Goal: Transaction & Acquisition: Purchase product/service

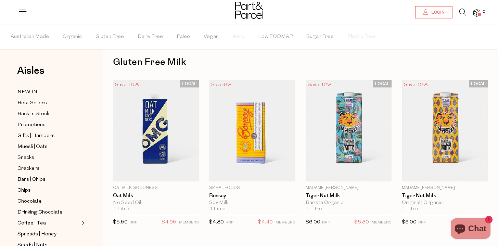
scroll to position [20, 0]
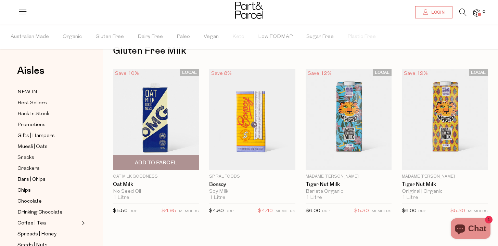
click at [153, 119] on img at bounding box center [156, 120] width 86 height 102
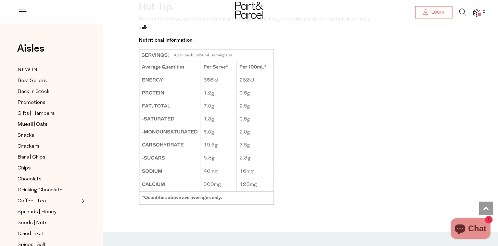
scroll to position [533, 0]
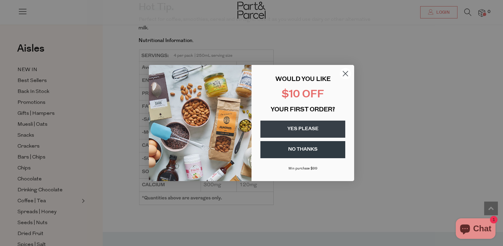
click at [316, 126] on button "YES PLEASE" at bounding box center [302, 129] width 85 height 17
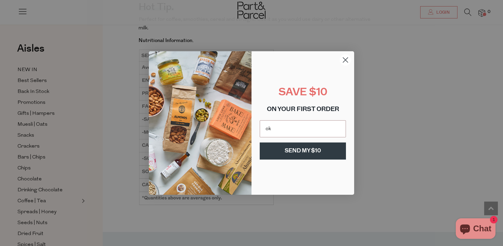
type input "[EMAIL_ADDRESS][DOMAIN_NAME]"
click at [330, 149] on button "SEND MY $10" at bounding box center [303, 151] width 86 height 17
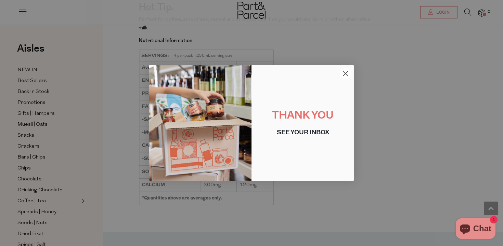
click at [345, 72] on circle "Close dialog" at bounding box center [345, 73] width 11 height 11
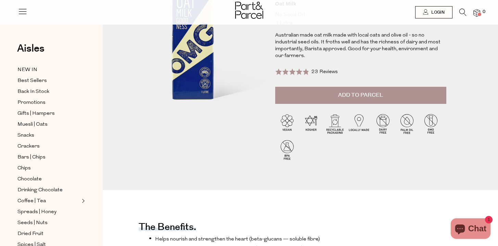
scroll to position [306, 0]
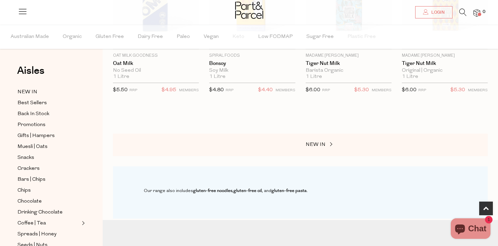
scroll to position [209, 0]
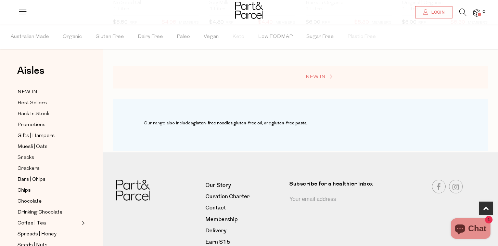
click at [319, 76] on span "NEW IN" at bounding box center [315, 77] width 20 height 5
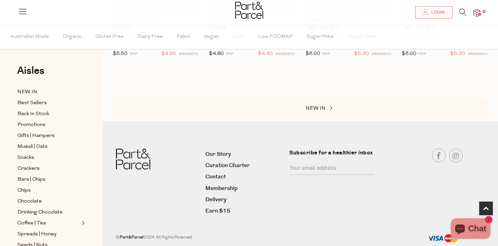
scroll to position [209, 0]
